Goal: Check status: Check status

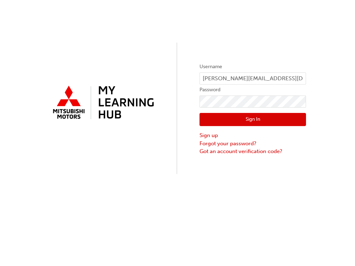
click at [229, 116] on button "Sign In" at bounding box center [253, 119] width 107 height 13
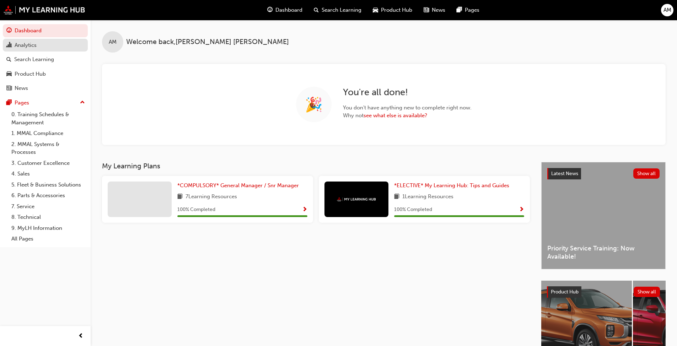
click at [48, 43] on div "Analytics" at bounding box center [45, 45] width 78 height 9
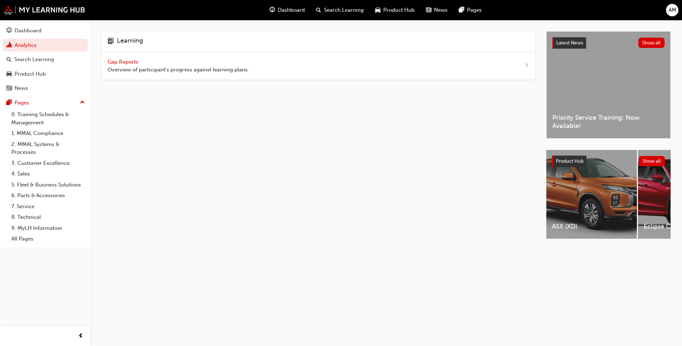
click at [196, 70] on span "Overview of participant's progress against learning plans." at bounding box center [178, 70] width 141 height 8
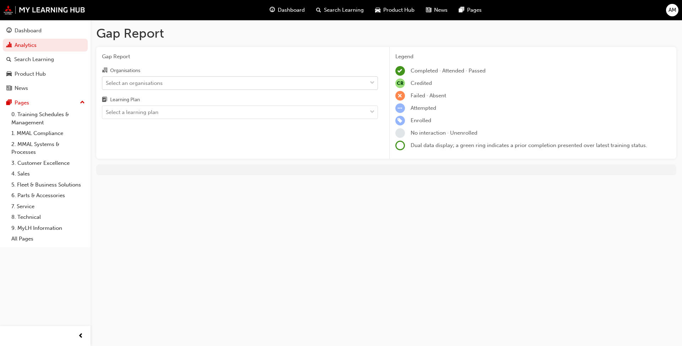
click at [153, 86] on div "Select an organisations" at bounding box center [134, 83] width 57 height 8
click at [107, 86] on input "Organisations Select an organisations" at bounding box center [106, 83] width 1 height 6
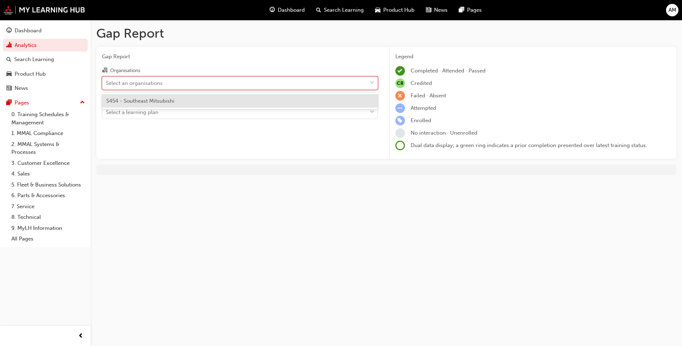
click at [151, 104] on span "S454 - Southeast Mitsubishi" at bounding box center [140, 101] width 68 height 6
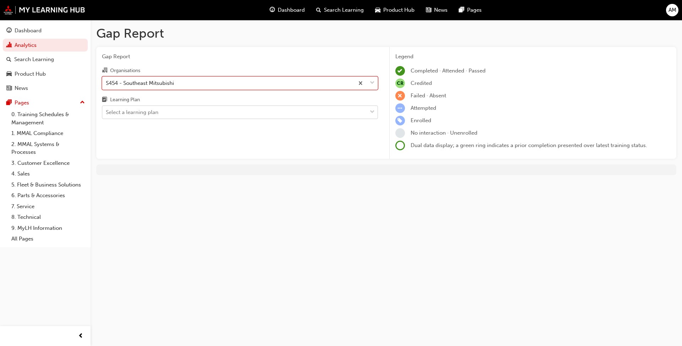
click at [151, 114] on div "Select a learning plan" at bounding box center [132, 112] width 53 height 8
click at [107, 114] on input "Learning Plan Select a learning plan" at bounding box center [106, 112] width 1 height 6
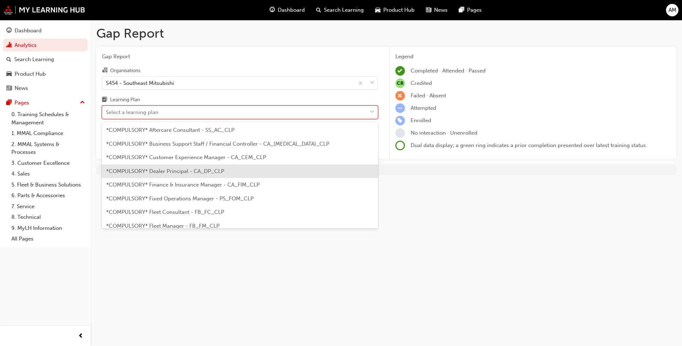
click at [168, 169] on span "*COMPULSORY* Dealer Principal - CA_DP_CLP" at bounding box center [165, 171] width 118 height 6
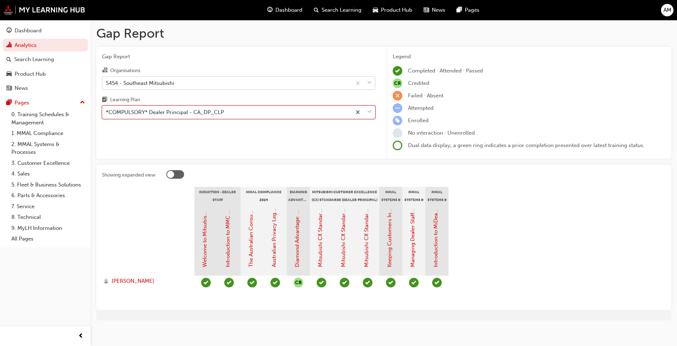
click at [148, 84] on div "S454 - Southeast Mitsubishi" at bounding box center [140, 83] width 68 height 8
click at [107, 84] on input "Organisations S454 - Southeast Mitsubishi" at bounding box center [106, 83] width 1 height 6
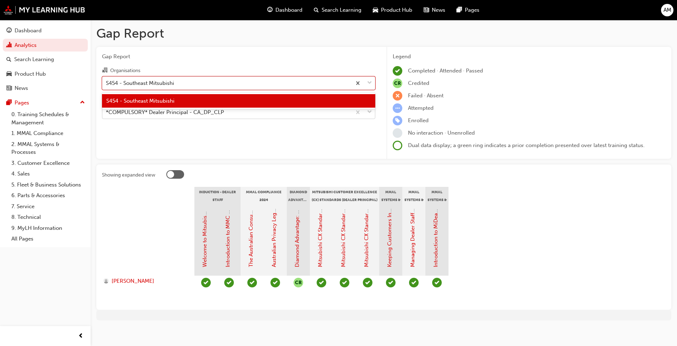
click at [158, 109] on div "*COMPULSORY* Dealer Principal - CA_DP_CLP" at bounding box center [165, 112] width 118 height 8
click at [107, 109] on input "Learning Plan *COMPULSORY* Dealer Principal - CA_DP_CLP" at bounding box center [106, 112] width 1 height 6
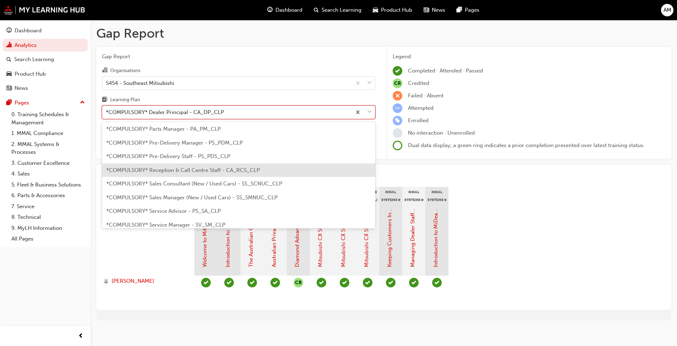
scroll to position [178, 0]
click at [177, 176] on div "*COMPULSORY* Sales Consultant (New / Used Cars) - SS_SCNUC_CLP" at bounding box center [238, 171] width 273 height 14
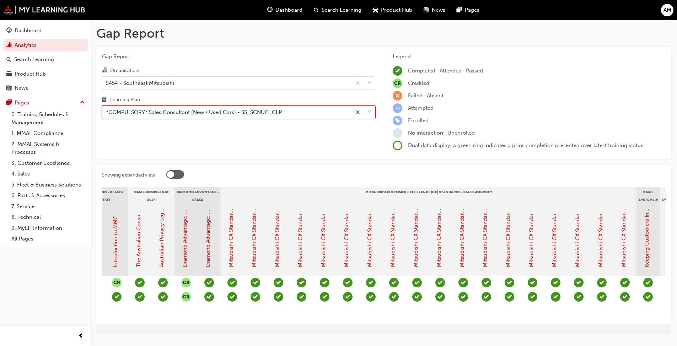
scroll to position [0, 102]
